Goal: Information Seeking & Learning: Learn about a topic

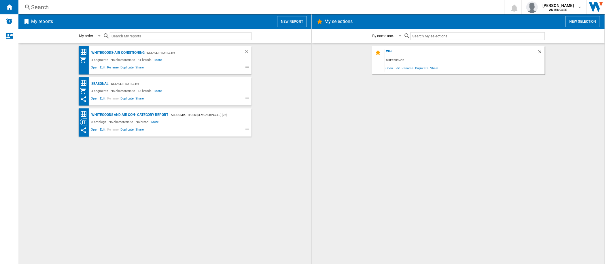
click at [116, 54] on div "Whitegoods-Air Conditioning" at bounding box center [117, 52] width 54 height 7
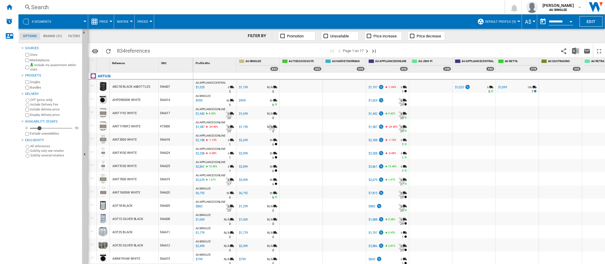
click at [56, 38] on md-tab-item "Brands (31)" at bounding box center [52, 36] width 25 height 7
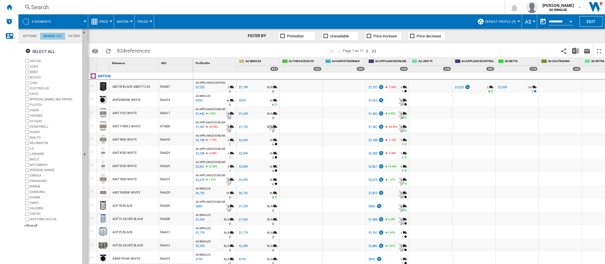
scroll to position [22, 0]
click at [30, 50] on ng-md-icon "button" at bounding box center [28, 51] width 7 height 7
click at [29, 50] on ng-md-icon "button" at bounding box center [28, 51] width 7 height 7
click at [28, 52] on ng-md-icon "button" at bounding box center [28, 51] width 7 height 7
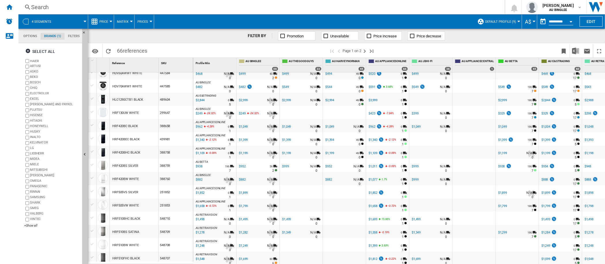
scroll to position [230, 0]
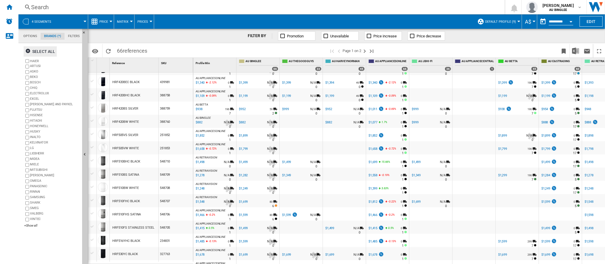
click at [29, 51] on ng-md-icon "button" at bounding box center [28, 51] width 7 height 7
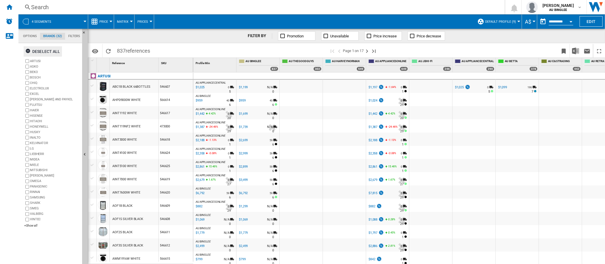
click at [27, 51] on ng-md-icon "button" at bounding box center [28, 51] width 7 height 7
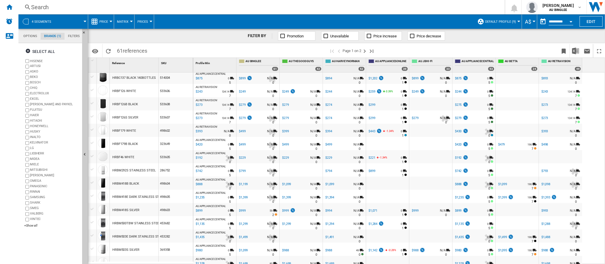
scroll to position [173, 0]
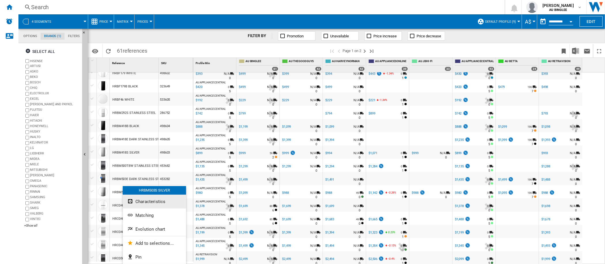
click at [146, 200] on span "Characteristics" at bounding box center [150, 201] width 30 height 5
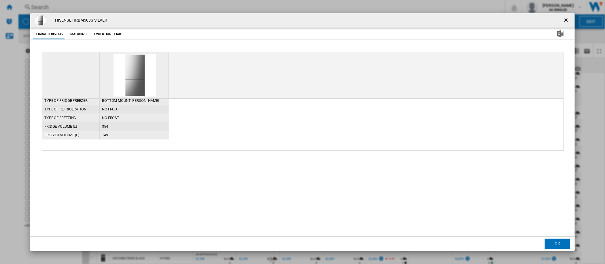
scroll to position [49, 0]
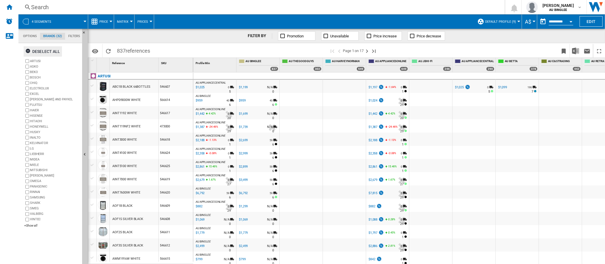
click at [27, 50] on ng-md-icon "button" at bounding box center [28, 51] width 7 height 7
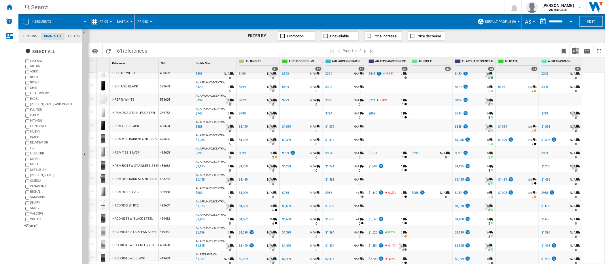
scroll to position [201, 0]
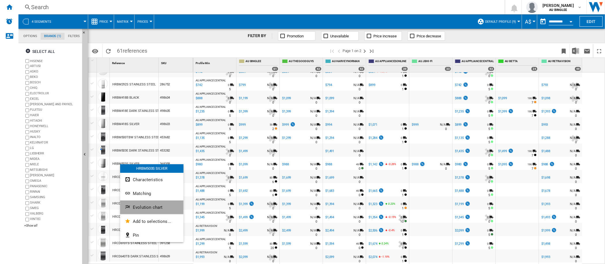
click at [147, 211] on button "Evolution chart" at bounding box center [151, 208] width 63 height 14
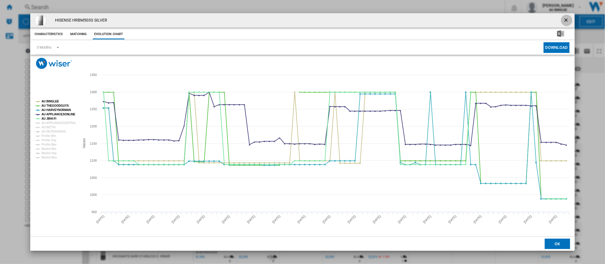
click at [568, 20] on ng-md-icon "getI18NText('BUTTONS.CLOSE_DIALOG')" at bounding box center [566, 20] width 7 height 7
